Goal: Navigation & Orientation: Find specific page/section

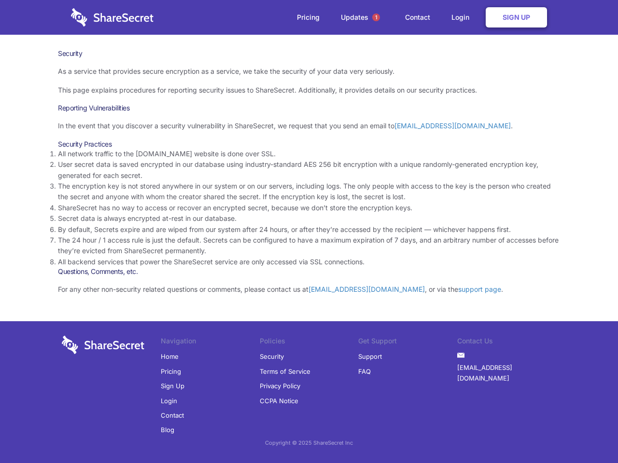
click at [309, 232] on li "By default, Secrets expire and are wiped from our system after 24 hours, or aft…" at bounding box center [309, 229] width 502 height 11
click at [376, 17] on span "1" at bounding box center [376, 18] width 8 height 8
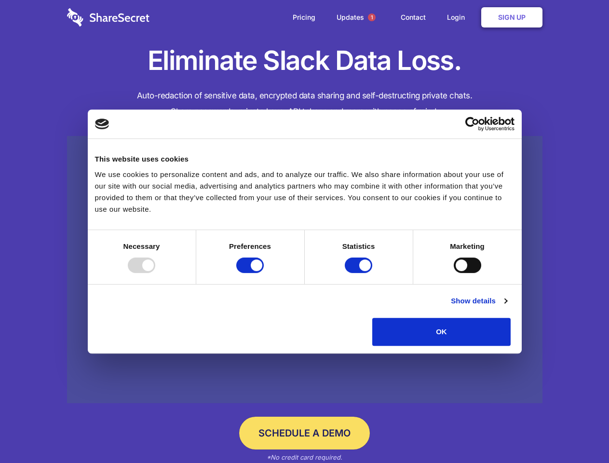
click at [155, 273] on div at bounding box center [141, 265] width 27 height 15
click at [264, 273] on input "Preferences" at bounding box center [249, 265] width 27 height 15
checkbox input "false"
click at [360, 273] on input "Statistics" at bounding box center [358, 265] width 27 height 15
checkbox input "false"
